Goal: Task Accomplishment & Management: Use online tool/utility

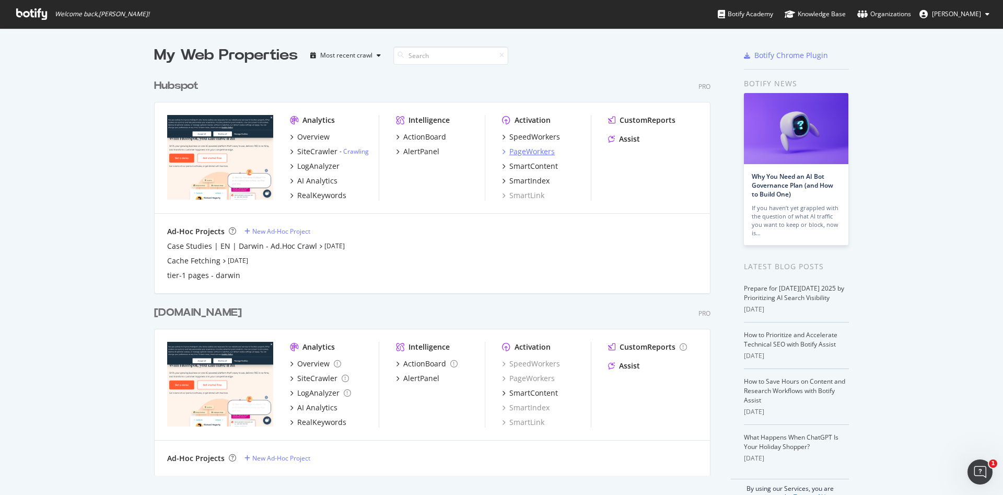
click at [523, 147] on div "PageWorkers" at bounding box center [531, 151] width 45 height 10
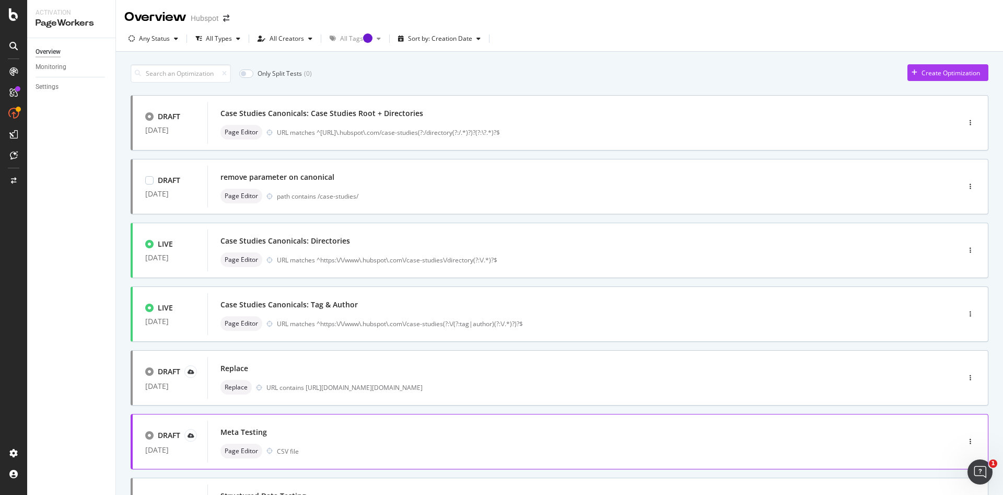
scroll to position [233, 0]
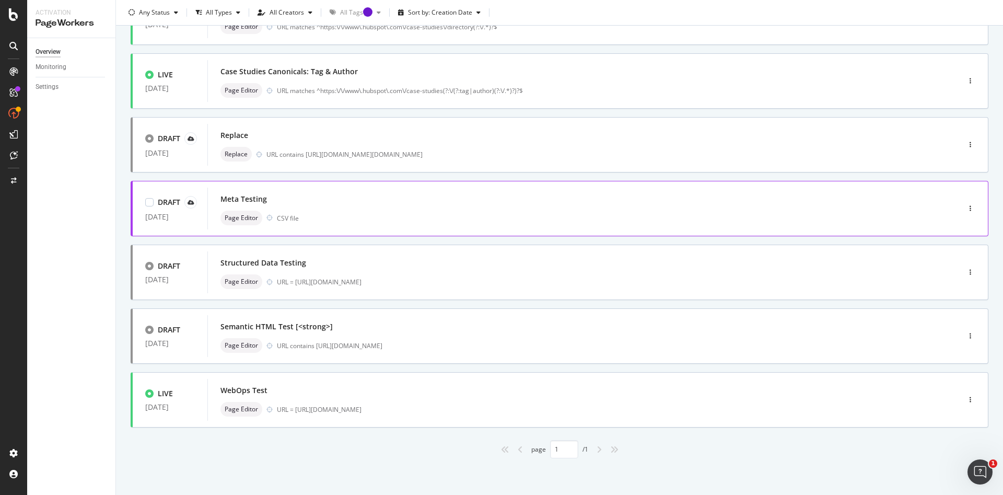
click at [355, 208] on div "Meta Testing Page Editor CSV file" at bounding box center [567, 208] width 695 height 33
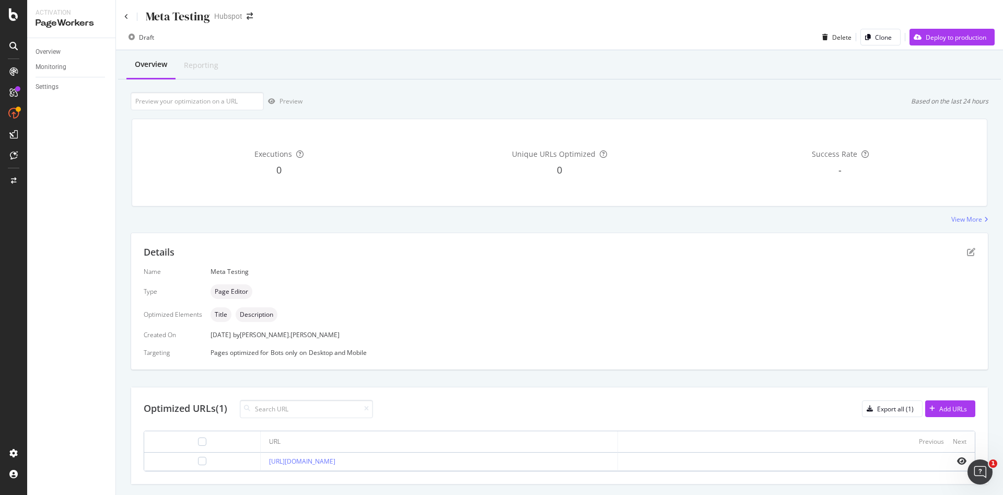
scroll to position [26, 0]
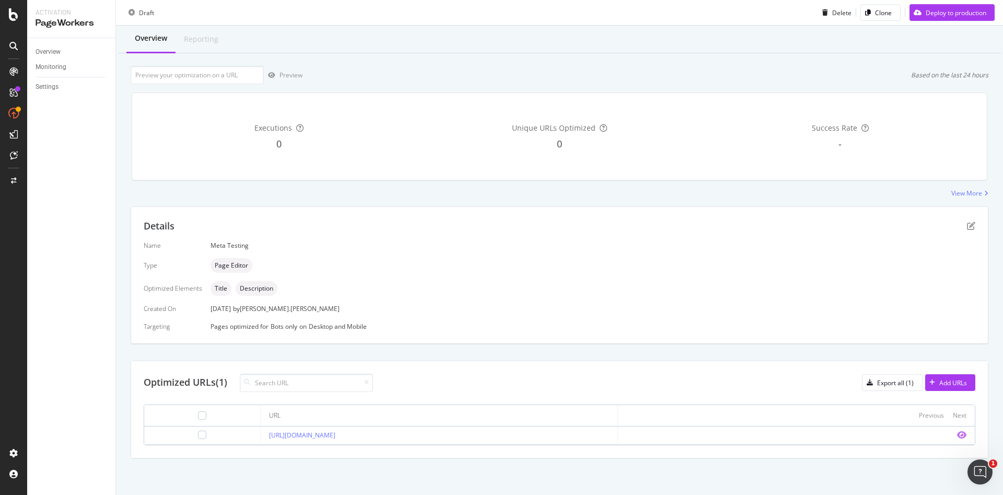
click at [668, 329] on icon "eye" at bounding box center [961, 434] width 9 height 8
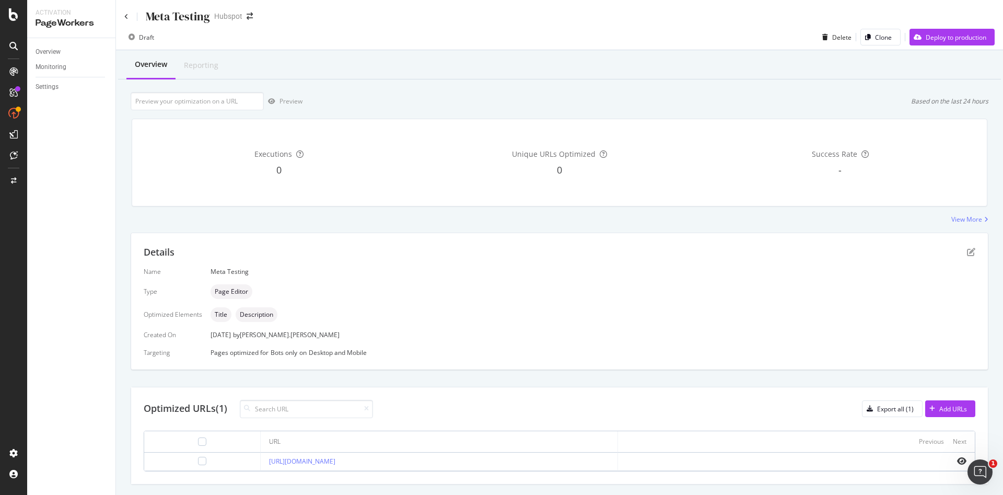
click at [145, 34] on div "Draft" at bounding box center [146, 37] width 15 height 9
click at [160, 109] on input "url" at bounding box center [197, 101] width 133 height 18
click at [158, 68] on div "Overview" at bounding box center [151, 64] width 32 height 10
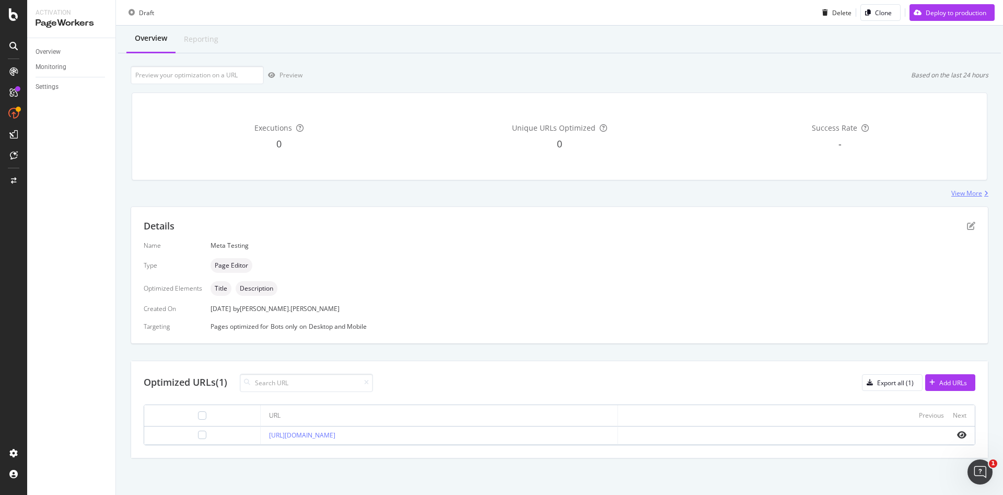
click at [668, 196] on div "View More" at bounding box center [966, 193] width 31 height 9
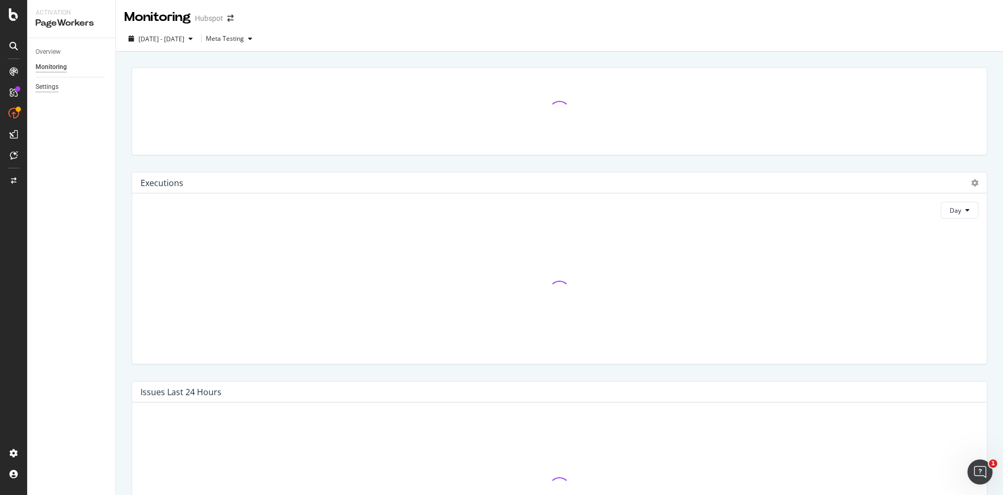
click at [53, 86] on div "Settings" at bounding box center [47, 86] width 23 height 11
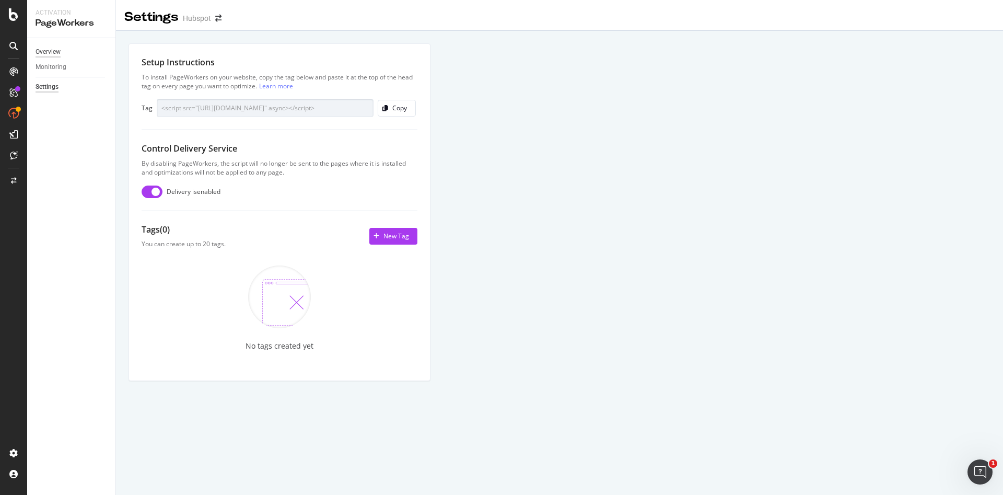
click at [60, 51] on div "Overview" at bounding box center [48, 51] width 25 height 11
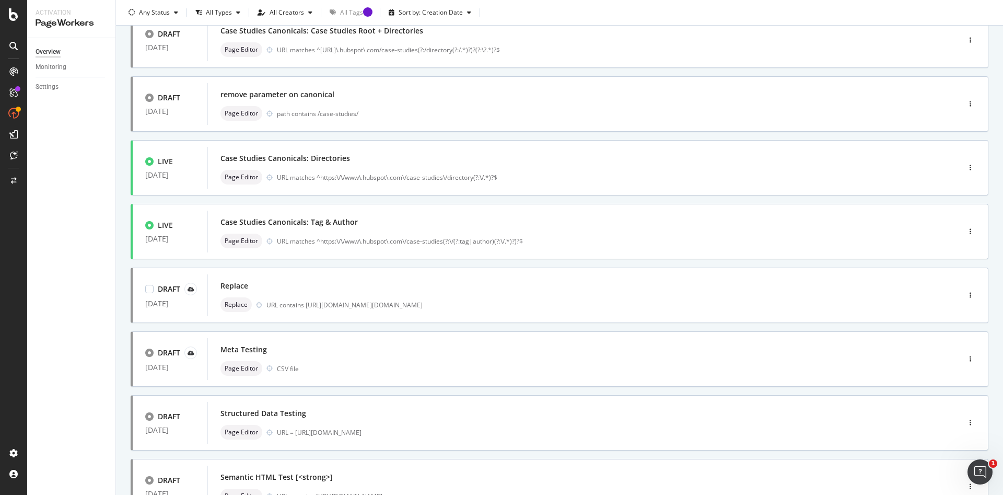
scroll to position [83, 0]
click at [348, 329] on div "Meta Testing" at bounding box center [567, 349] width 695 height 15
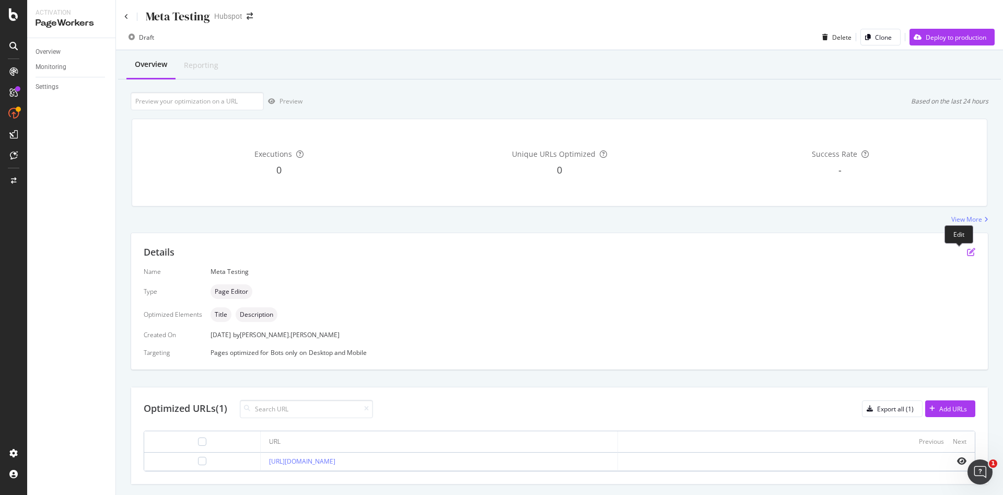
click at [668, 249] on icon "pen-to-square" at bounding box center [971, 252] width 8 height 8
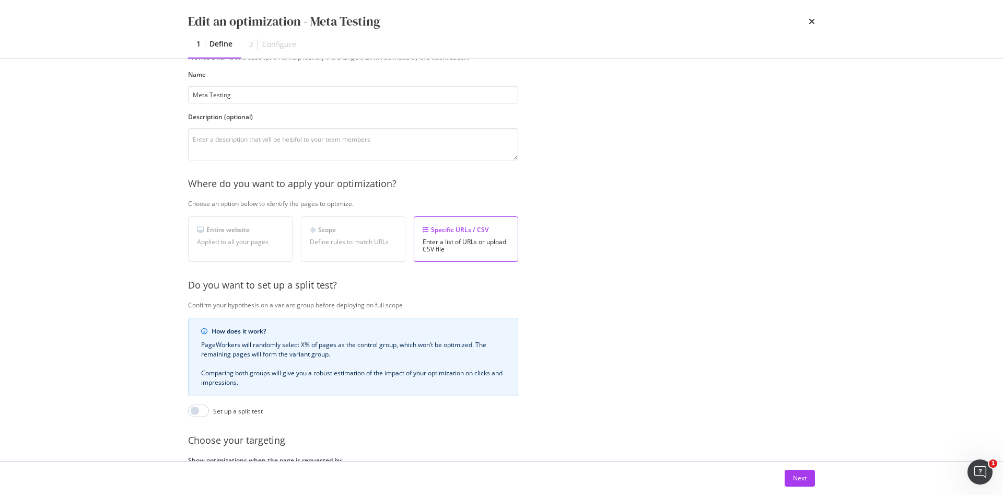
scroll to position [45, 0]
click at [668, 329] on div "Next" at bounding box center [800, 477] width 14 height 9
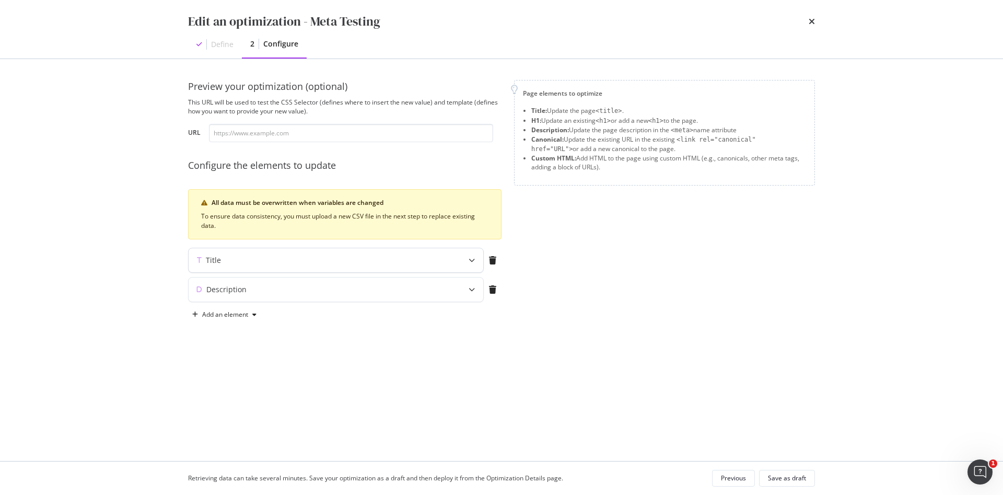
click at [466, 260] on div "modal" at bounding box center [471, 260] width 23 height 24
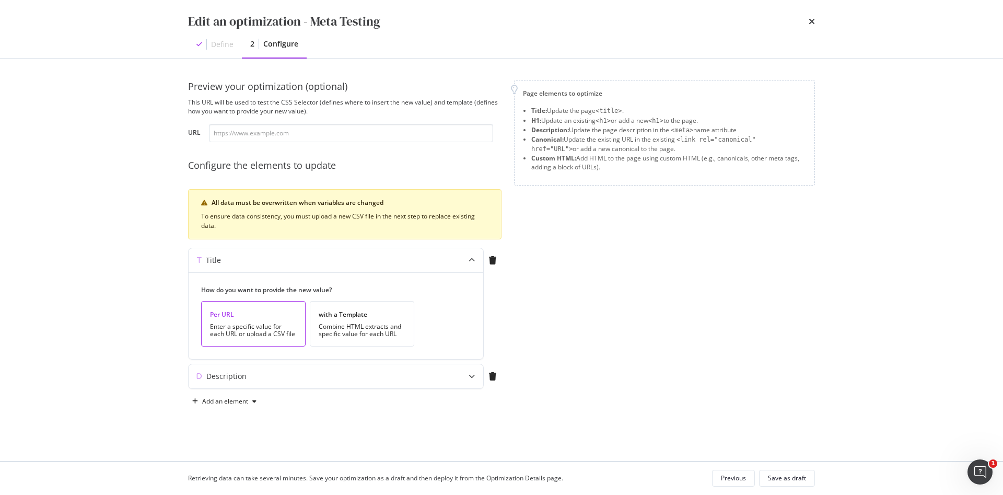
click at [620, 329] on div "Page elements to optimize Title: Update the page <title> . H1: Update an existi…" at bounding box center [664, 245] width 301 height 330
click at [451, 329] on div "Description" at bounding box center [336, 376] width 295 height 24
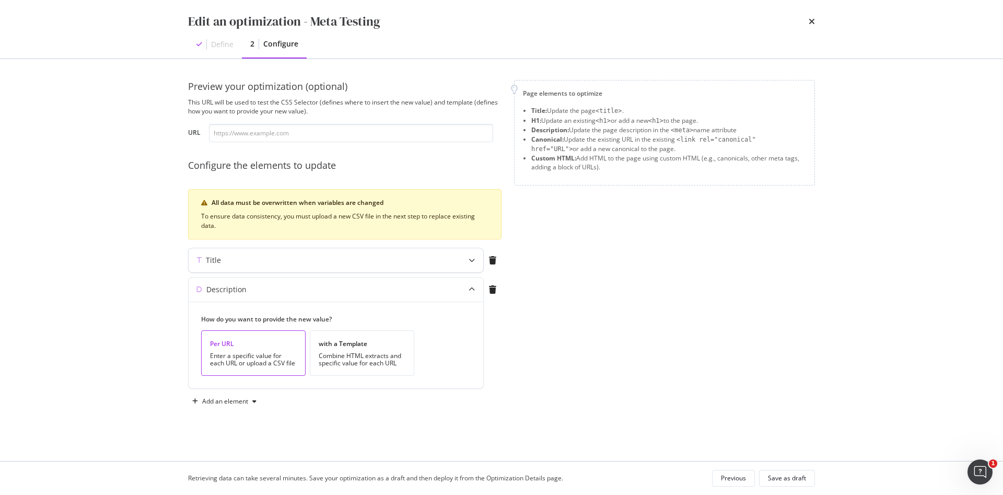
click at [460, 268] on div "Title" at bounding box center [336, 260] width 295 height 24
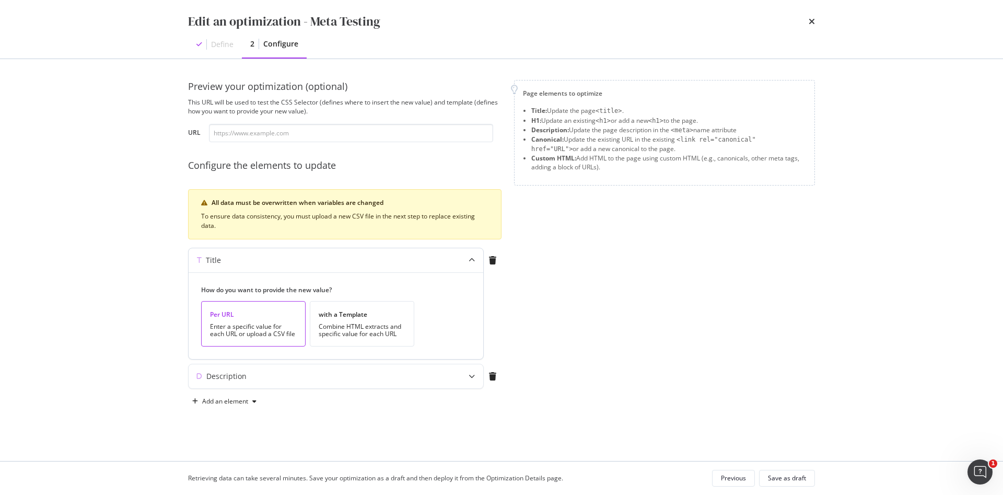
click at [458, 258] on div "Title" at bounding box center [336, 260] width 295 height 24
